Goal: Information Seeking & Learning: Find specific page/section

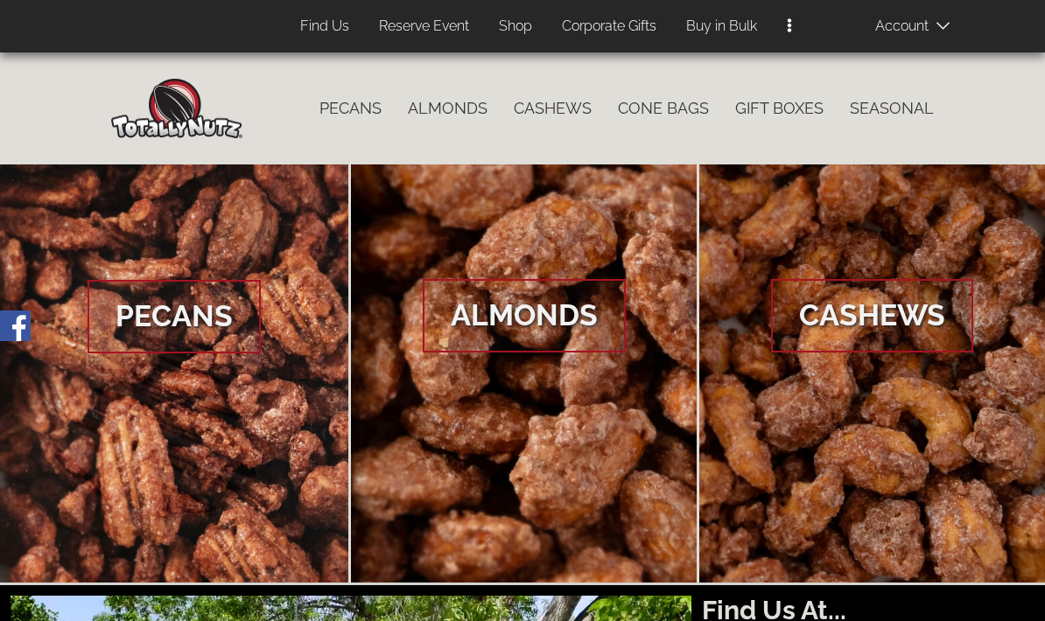
click at [664, 124] on link "Cone Bags" at bounding box center [662, 108] width 117 height 37
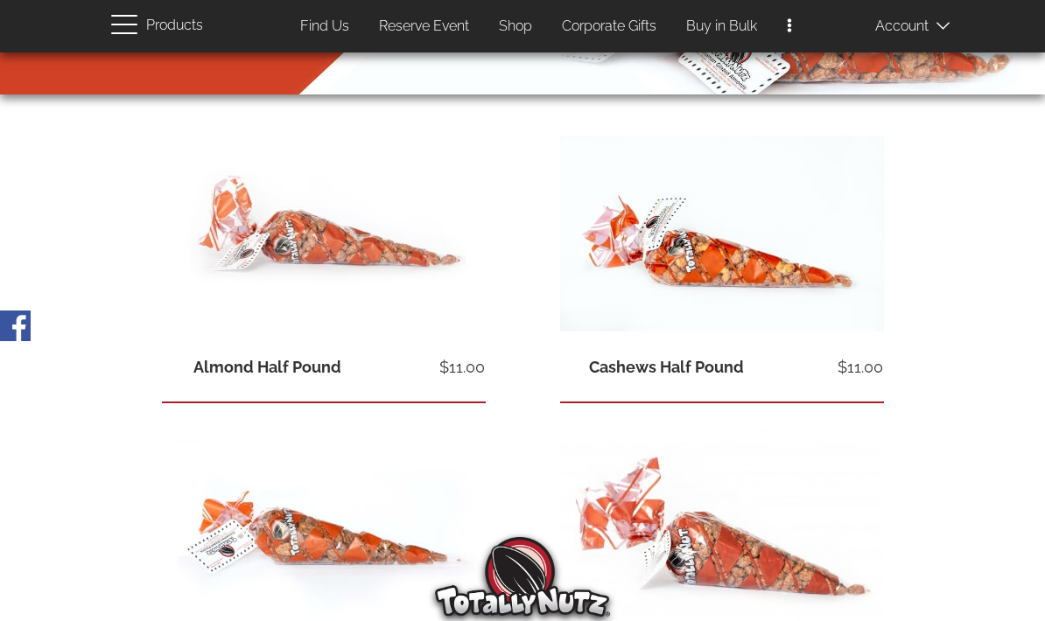
scroll to position [279, 0]
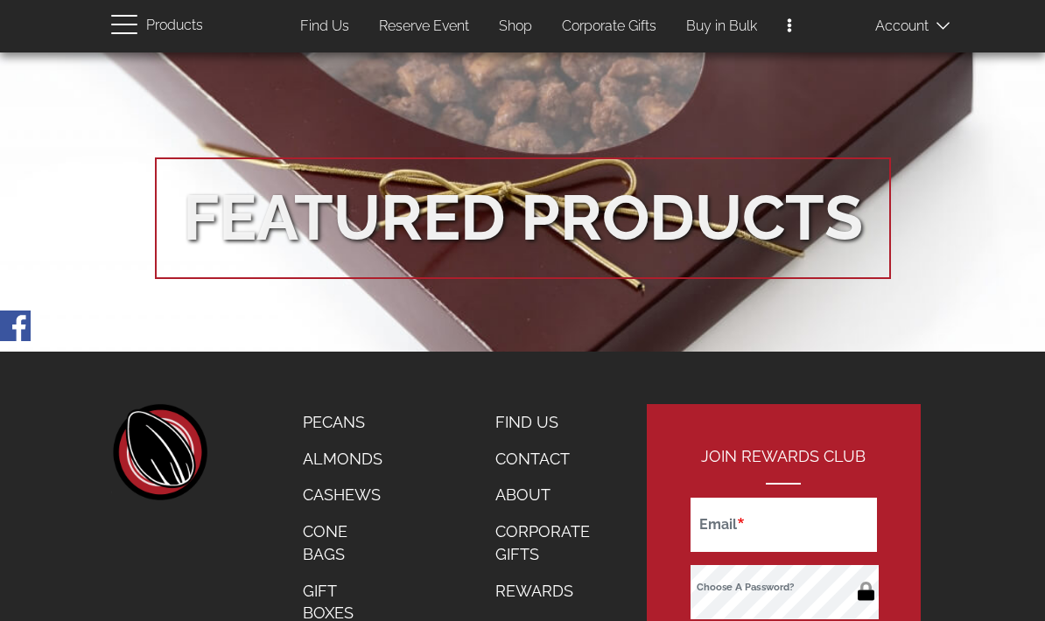
scroll to position [3088, 0]
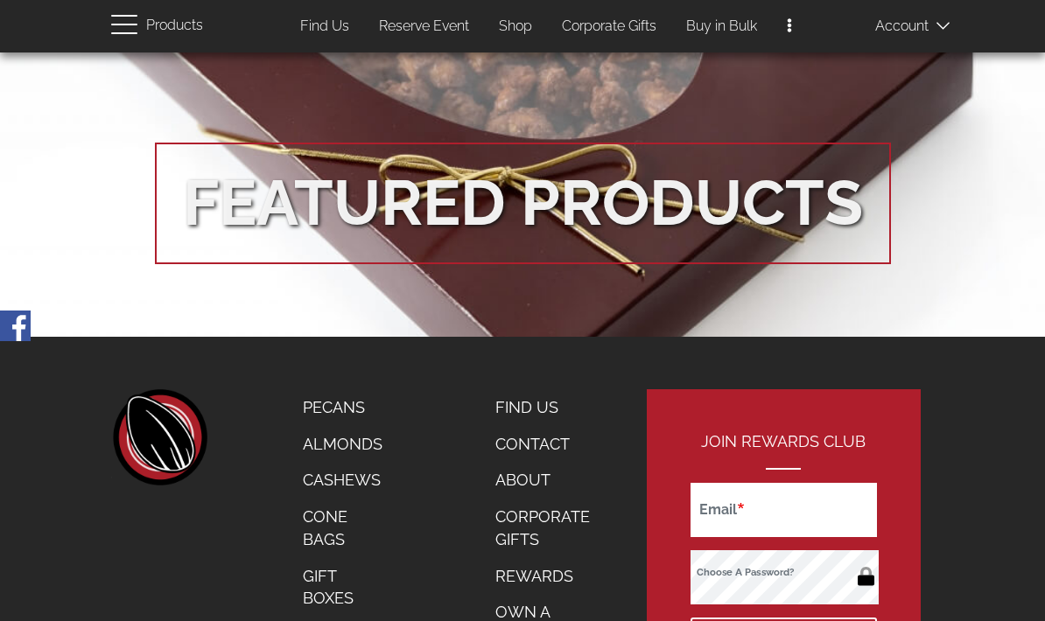
click at [513, 389] on link "Find Us" at bounding box center [542, 407] width 121 height 37
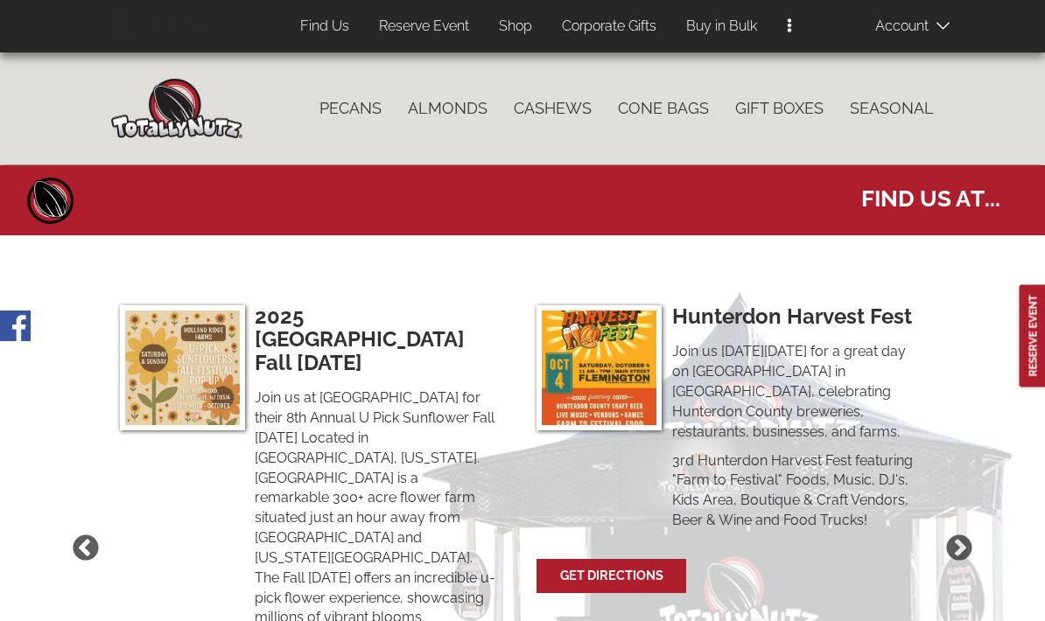
select select
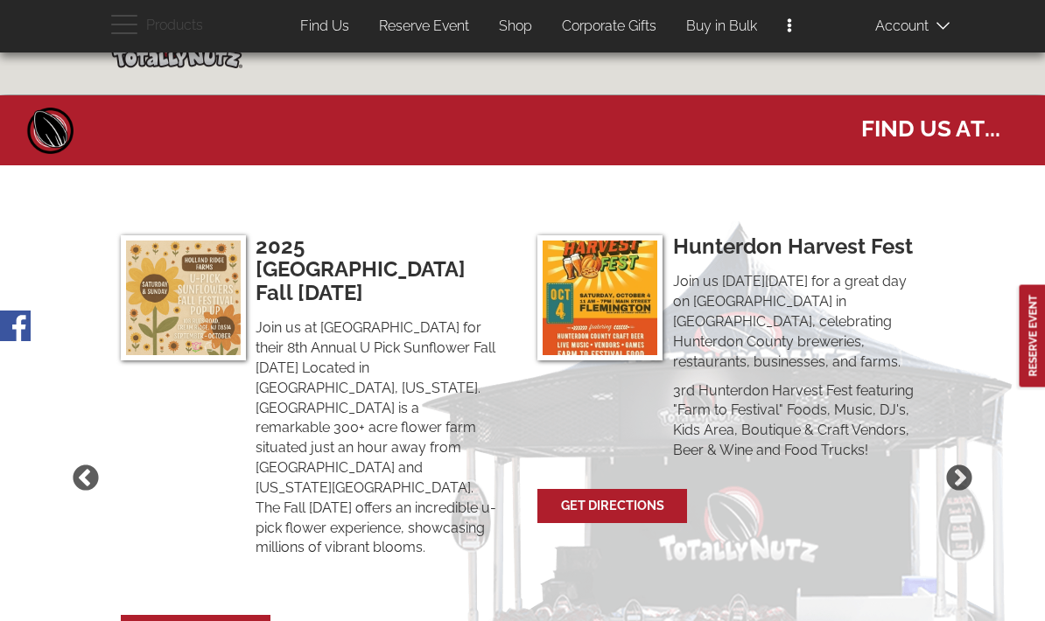
scroll to position [69, 0]
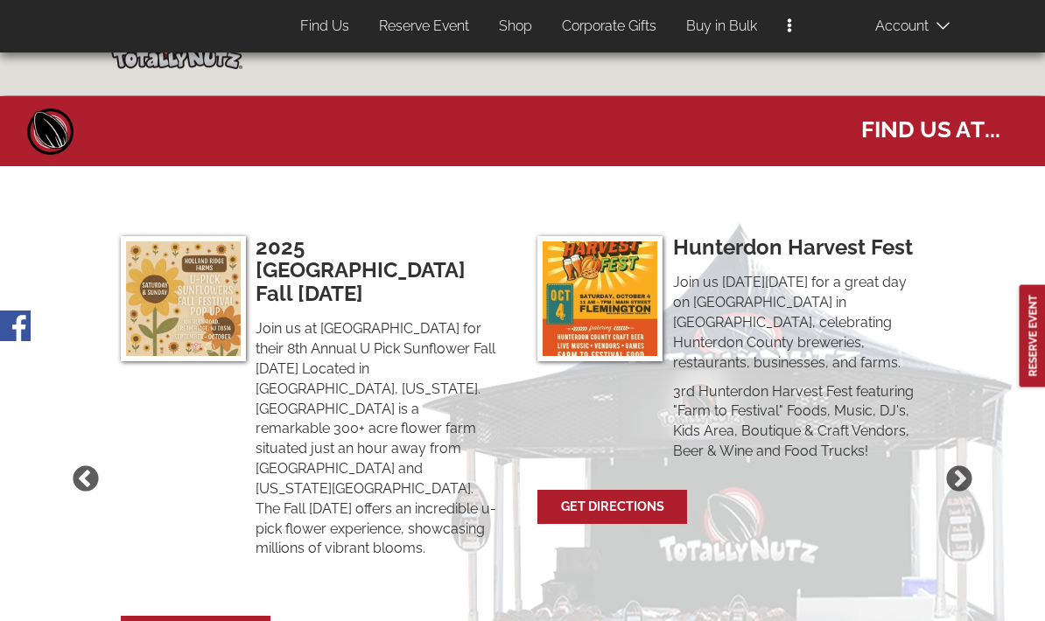
click at [631, 288] on img at bounding box center [599, 298] width 125 height 125
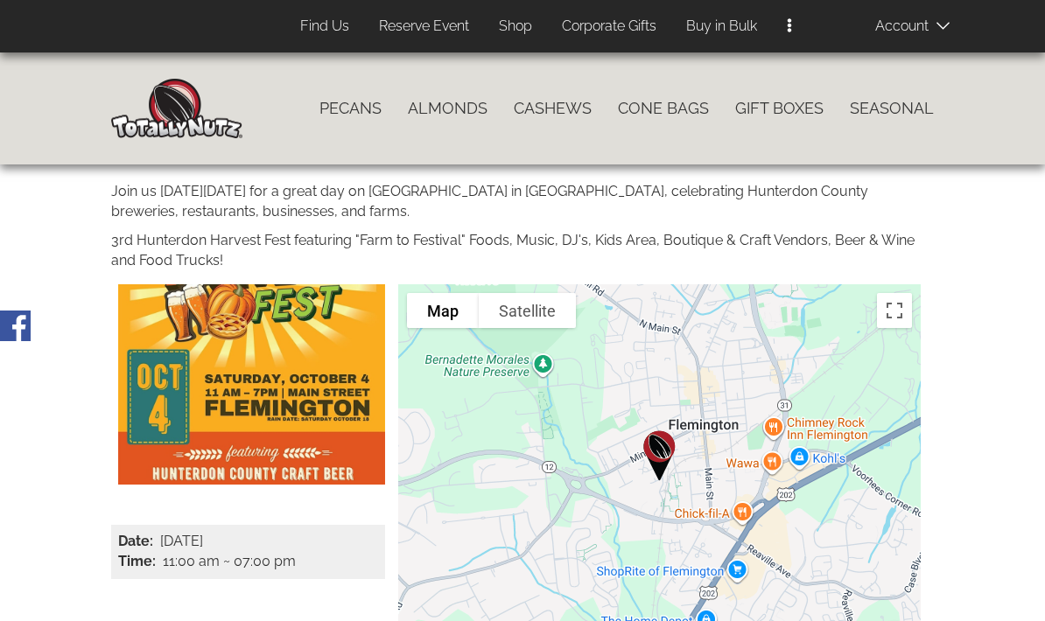
click at [443, 374] on div at bounding box center [659, 481] width 522 height 394
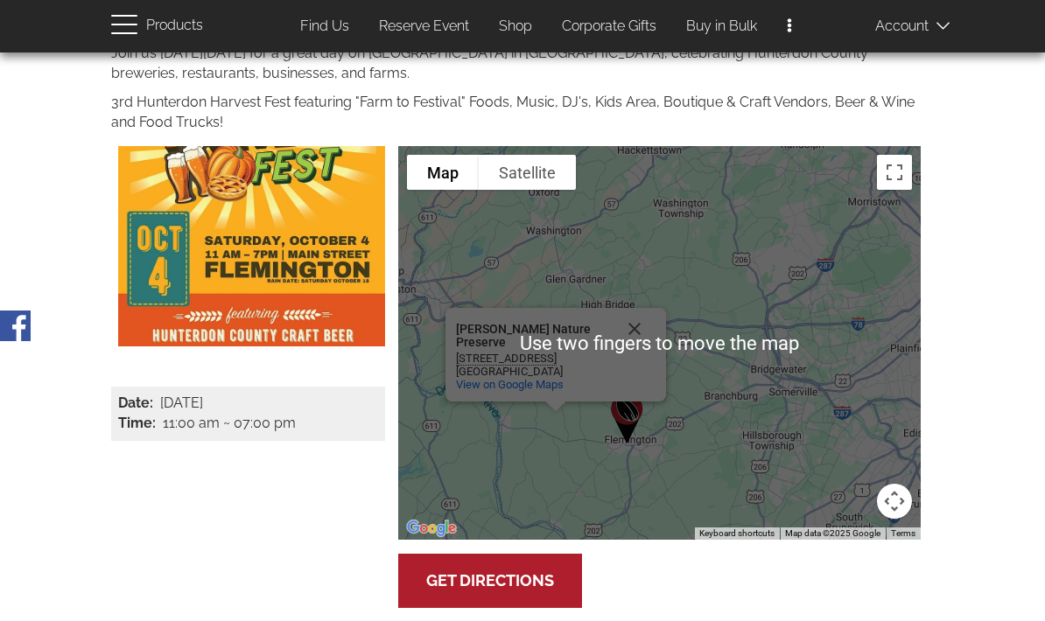
scroll to position [133, 0]
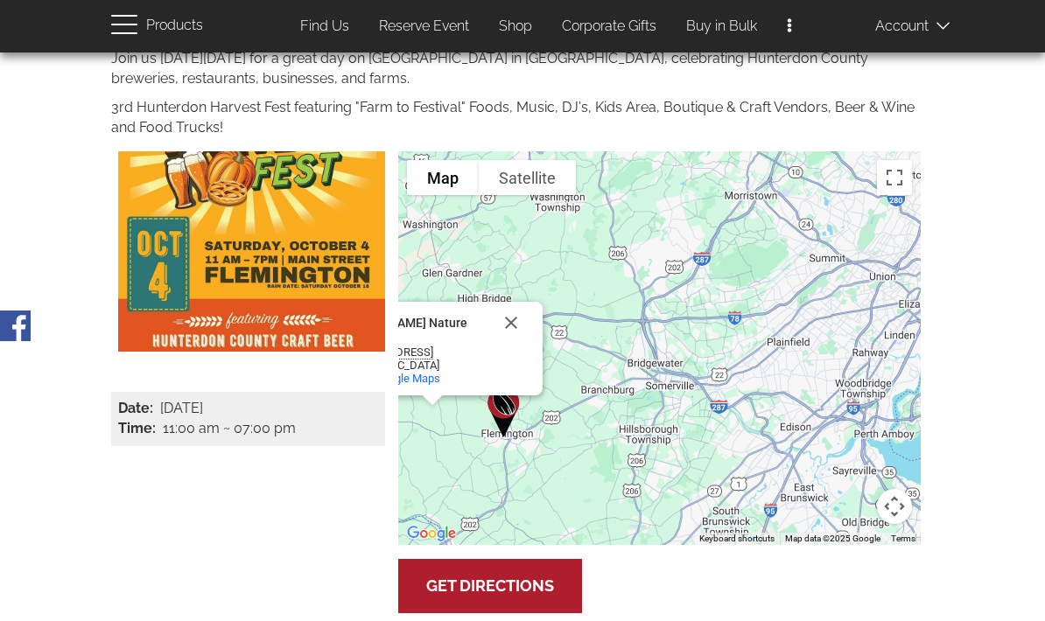
click at [566, 481] on div "[PERSON_NAME] Nature Preserve [PERSON_NAME] Nature Preserve [STREET_ADDRESS] Vi…" at bounding box center [659, 348] width 522 height 394
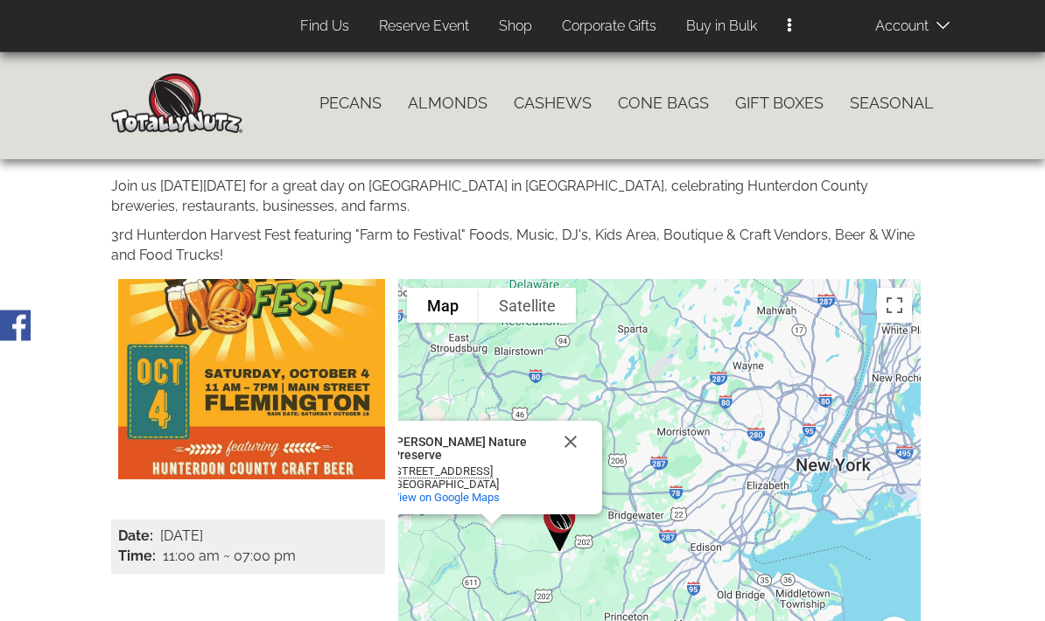
scroll to position [0, 0]
